Goal: Task Accomplishment & Management: Manage account settings

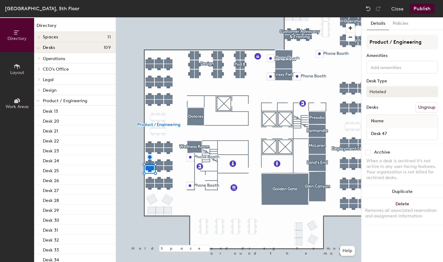
click at [309, 93] on button "Hoteled" at bounding box center [402, 91] width 72 height 11
click at [309, 112] on div "Assigned" at bounding box center [398, 110] width 62 height 9
click at [309, 6] on button "Publish" at bounding box center [422, 9] width 25 height 10
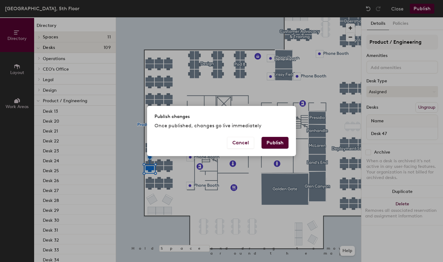
click at [272, 146] on button "Publish" at bounding box center [275, 143] width 27 height 12
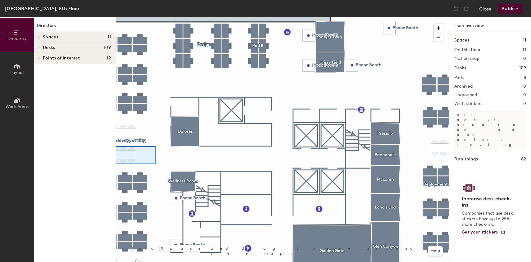
click at [114, 146] on div "Directory Layout Work Areas Directory Spaces 11 [GEOGRAPHIC_DATA] [GEOGRAPHIC_D…" at bounding box center [265, 139] width 531 height 245
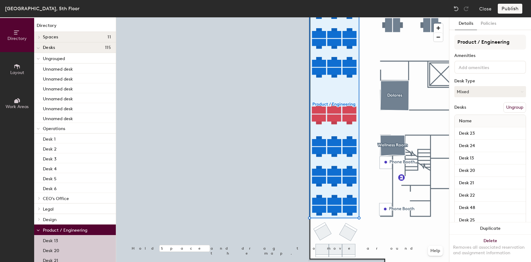
click at [509, 106] on button "Ungroup" at bounding box center [514, 107] width 23 height 11
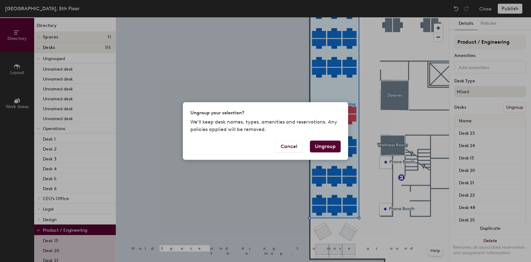
click at [323, 143] on button "Ungroup" at bounding box center [325, 147] width 31 height 12
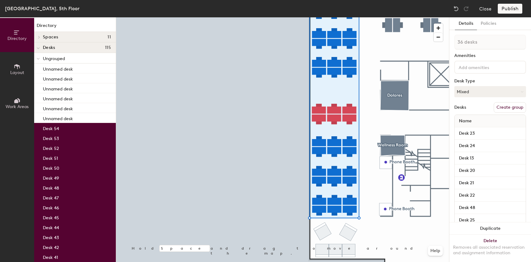
click at [367, 17] on div at bounding box center [282, 17] width 333 height 0
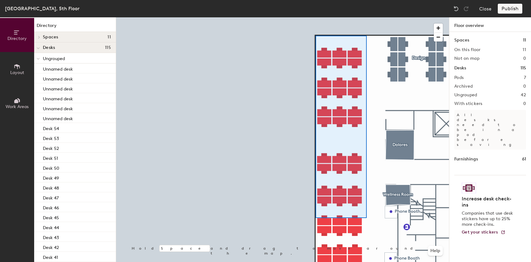
click at [315, 17] on div at bounding box center [282, 17] width 333 height 0
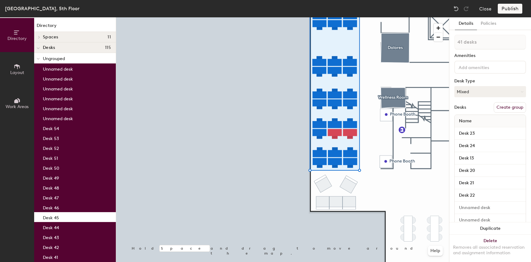
type input "42 desks"
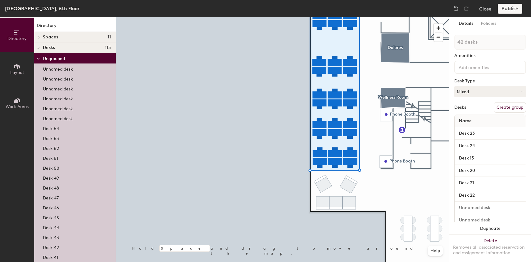
click at [509, 109] on button "Create group" at bounding box center [509, 107] width 32 height 11
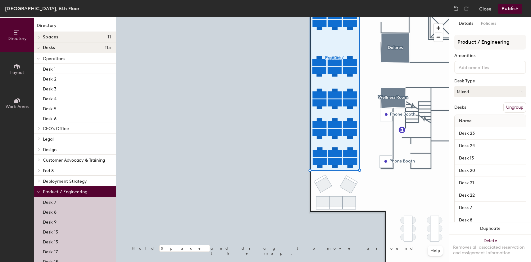
type input "Product / Engineering"
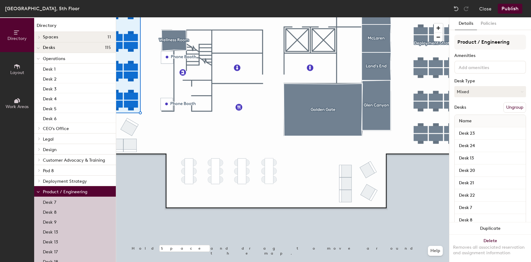
click at [16, 75] on button "Layout" at bounding box center [17, 69] width 34 height 34
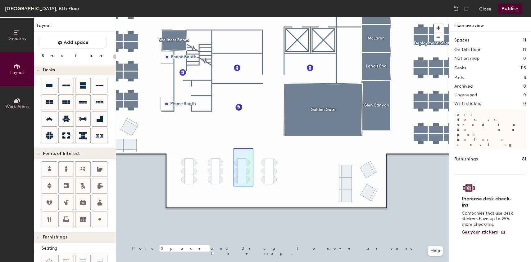
type input "40"
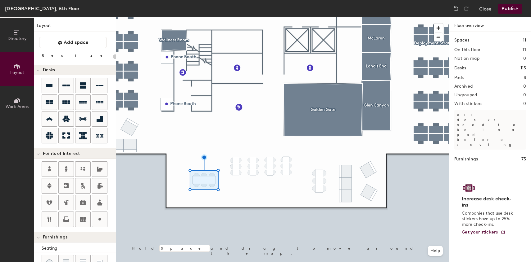
scroll to position [129, 0]
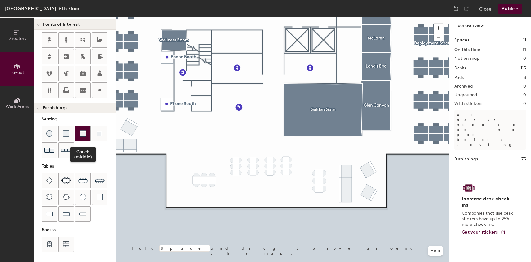
click at [82, 136] on img at bounding box center [83, 134] width 6 height 6
click at [170, 17] on div at bounding box center [282, 17] width 333 height 0
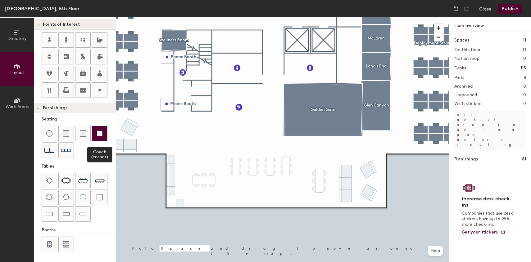
click at [101, 134] on img at bounding box center [99, 134] width 6 height 6
click at [171, 17] on div at bounding box center [282, 17] width 333 height 0
click at [182, 17] on div at bounding box center [282, 17] width 333 height 0
type input "20"
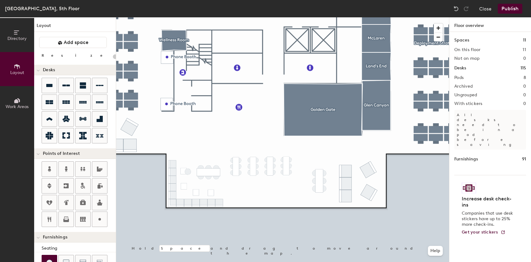
scroll to position [129, 0]
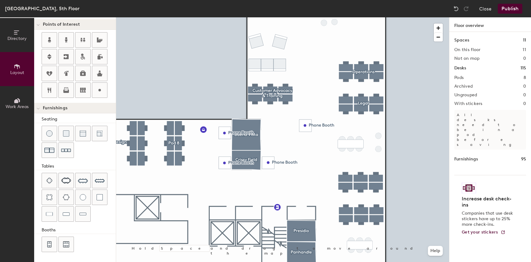
click at [513, 8] on button "Publish" at bounding box center [509, 9] width 25 height 10
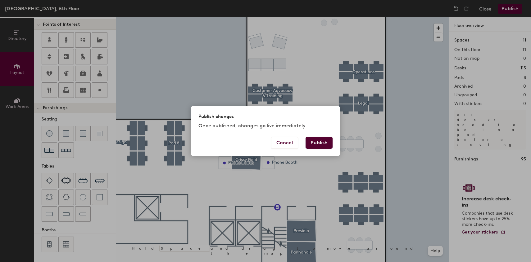
click at [324, 140] on button "Publish" at bounding box center [318, 143] width 27 height 12
type input "20"
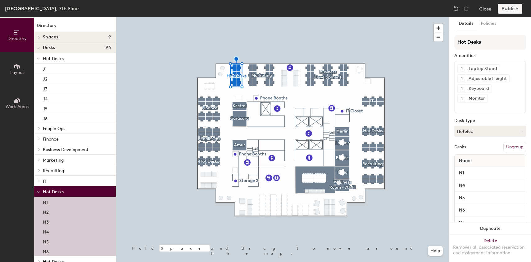
click at [517, 147] on button "Ungroup" at bounding box center [514, 147] width 23 height 11
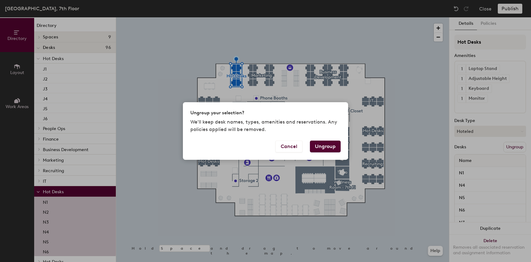
click at [325, 145] on button "Ungroup" at bounding box center [325, 147] width 31 height 12
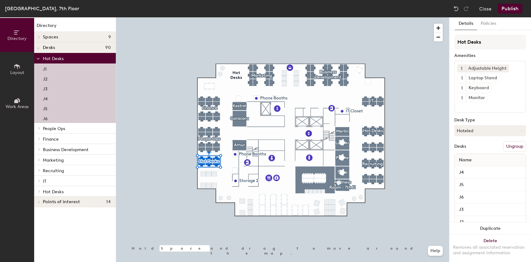
click at [513, 146] on button "Ungroup" at bounding box center [514, 146] width 23 height 11
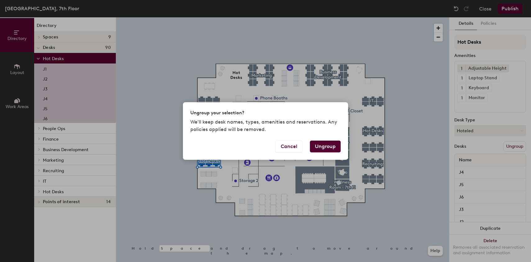
click at [319, 148] on button "Ungroup" at bounding box center [325, 147] width 31 height 12
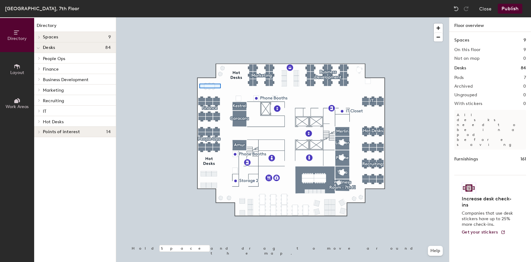
click at [198, 17] on div at bounding box center [282, 17] width 333 height 0
click at [508, 9] on button "Publish" at bounding box center [509, 9] width 25 height 10
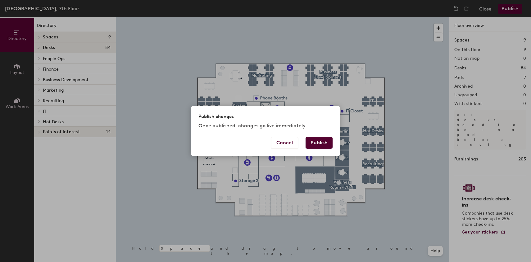
click at [328, 142] on button "Publish" at bounding box center [318, 143] width 27 height 12
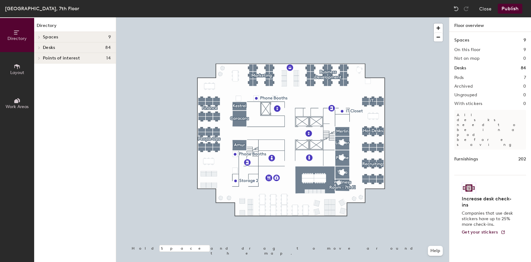
click at [509, 8] on button "Publish" at bounding box center [509, 9] width 25 height 10
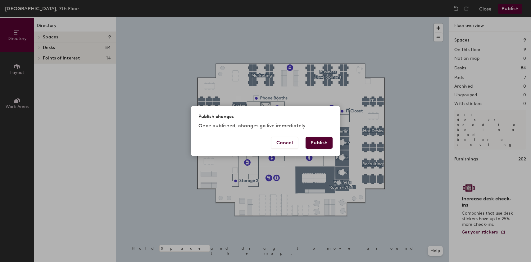
click at [321, 142] on button "Publish" at bounding box center [318, 143] width 27 height 12
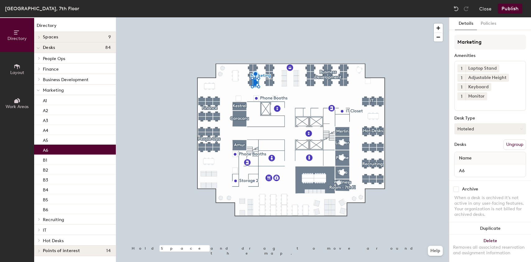
click at [473, 123] on button "Hoteled" at bounding box center [490, 128] width 72 height 11
click at [471, 144] on div "Assigned" at bounding box center [485, 148] width 62 height 9
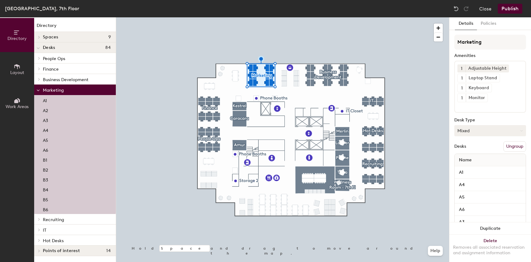
click at [477, 134] on button "Mixed" at bounding box center [490, 130] width 72 height 11
click at [470, 169] on div "Hoteled" at bounding box center [485, 168] width 62 height 9
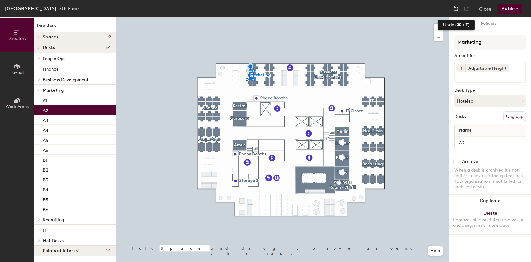
click at [455, 7] on img at bounding box center [456, 9] width 6 height 6
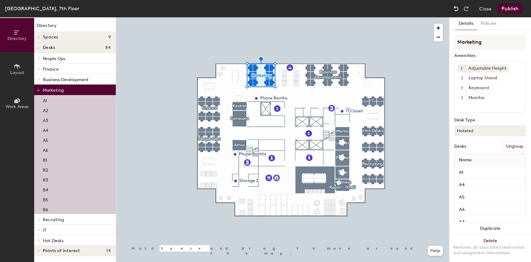
click at [455, 7] on img at bounding box center [456, 9] width 6 height 6
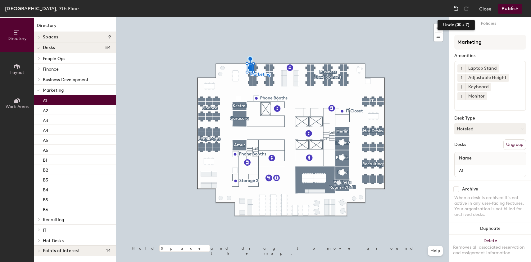
click at [455, 7] on img at bounding box center [456, 9] width 6 height 6
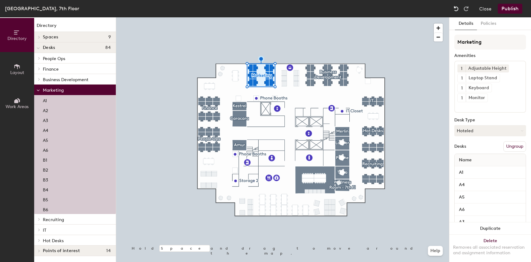
click at [455, 7] on img at bounding box center [456, 9] width 6 height 6
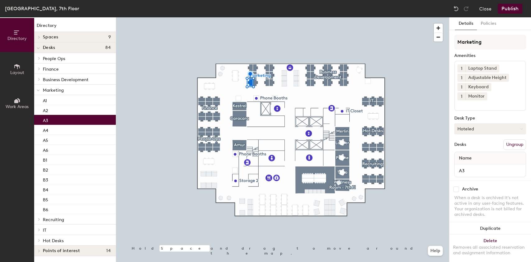
click at [467, 123] on button "Hoteled" at bounding box center [490, 128] width 72 height 11
click at [470, 144] on div "Assigned" at bounding box center [485, 148] width 62 height 9
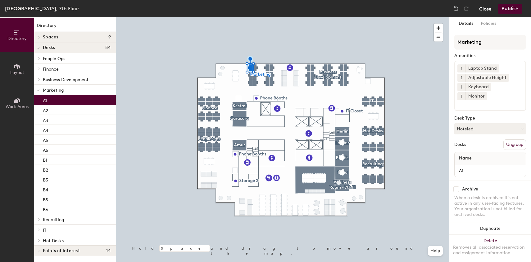
click at [482, 8] on button "Close" at bounding box center [485, 9] width 12 height 10
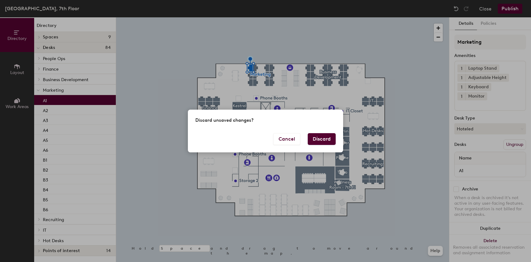
click at [320, 138] on button "Discard" at bounding box center [321, 139] width 28 height 12
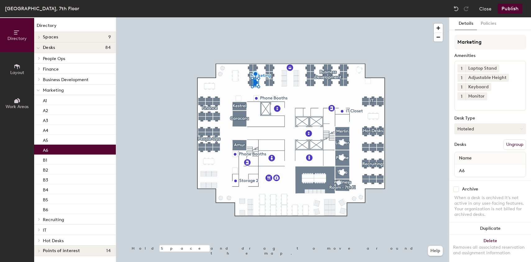
click at [471, 123] on button "Hoteled" at bounding box center [490, 128] width 72 height 11
click at [468, 144] on div "Assigned" at bounding box center [485, 148] width 62 height 9
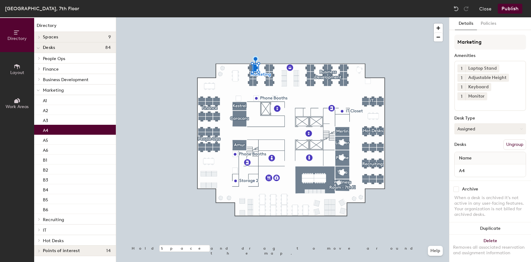
click at [468, 123] on button "Assigned" at bounding box center [490, 128] width 72 height 11
click at [468, 162] on div "Hoteled" at bounding box center [485, 166] width 62 height 9
click at [510, 10] on button "Publish" at bounding box center [509, 9] width 25 height 10
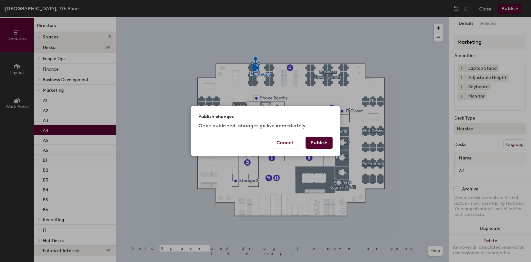
click at [325, 141] on button "Publish" at bounding box center [318, 143] width 27 height 12
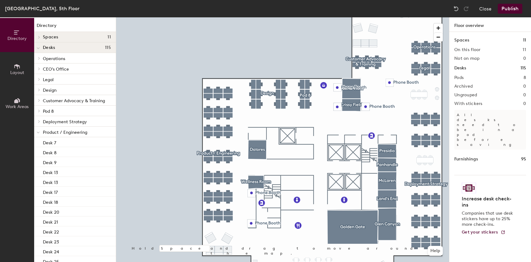
click at [509, 7] on button "Publish" at bounding box center [509, 9] width 25 height 10
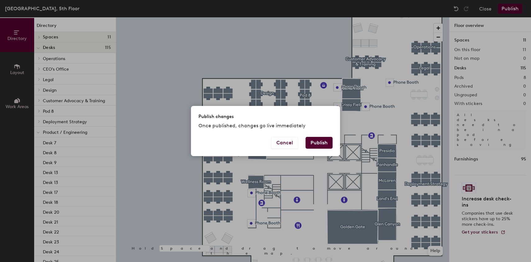
click at [324, 141] on button "Publish" at bounding box center [318, 143] width 27 height 12
